Goal: Transaction & Acquisition: Purchase product/service

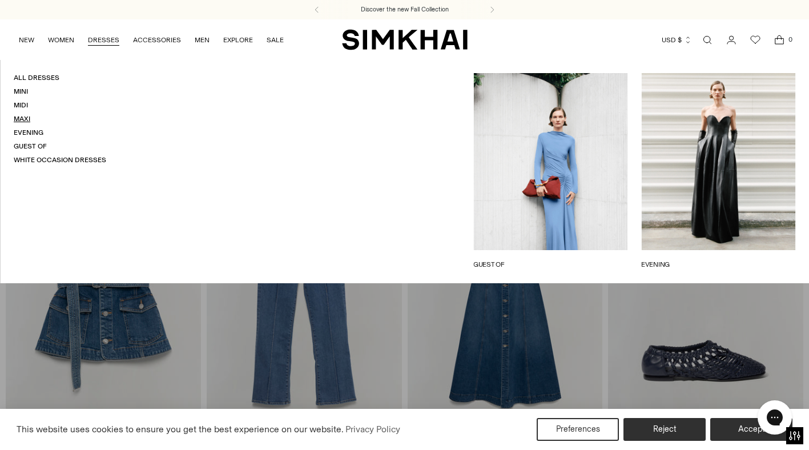
click at [15, 121] on link "Maxi" at bounding box center [22, 119] width 17 height 8
click at [30, 131] on link "Evening" at bounding box center [29, 132] width 30 height 8
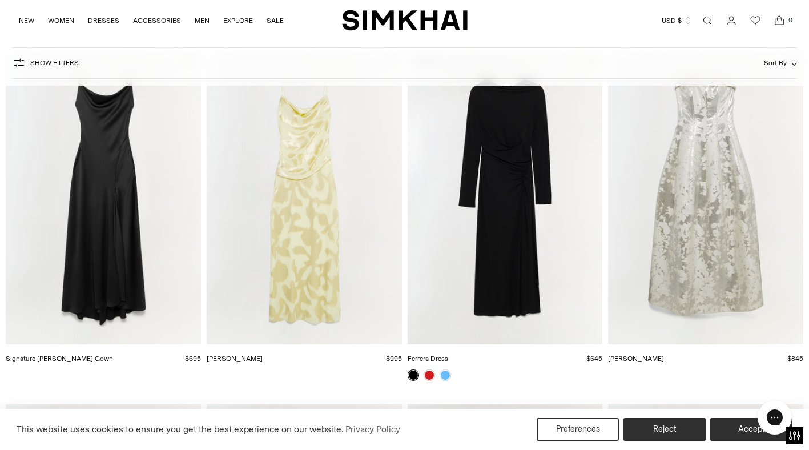
scroll to position [832, 0]
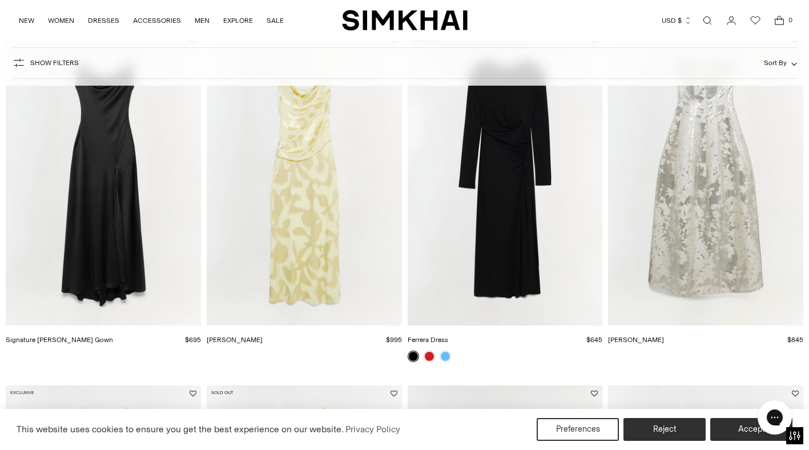
click at [0, 0] on img "Octavia Gown" at bounding box center [0, 0] width 0 height 0
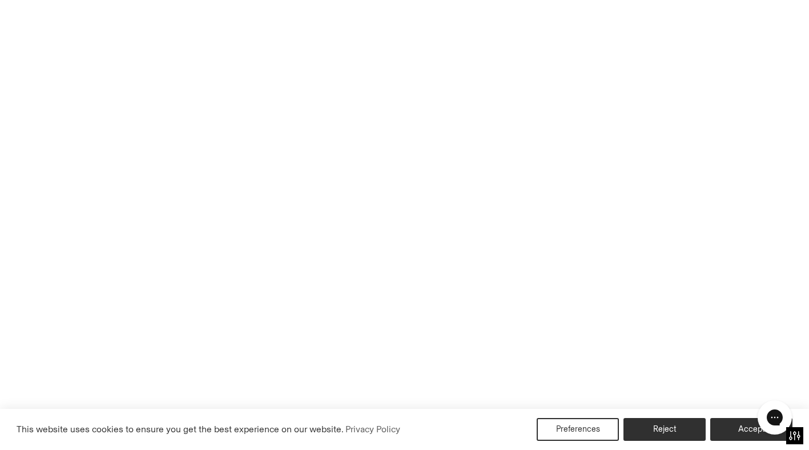
click at [0, 0] on img "Octavia Gown" at bounding box center [0, 0] width 0 height 0
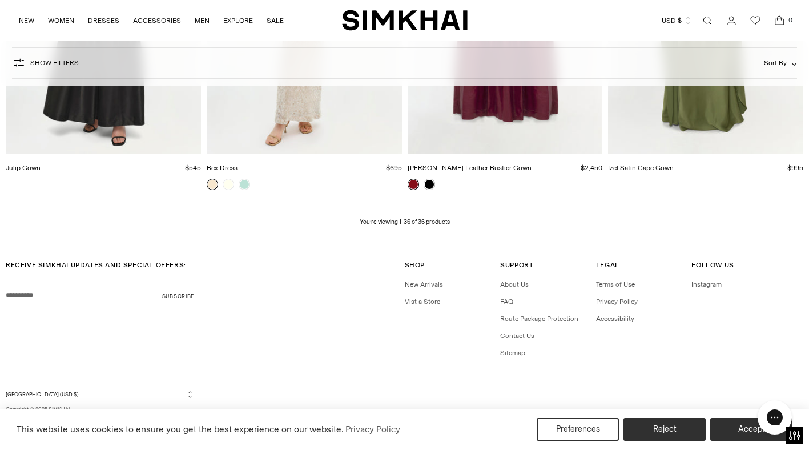
scroll to position [3119, 0]
